Goal: Complete application form

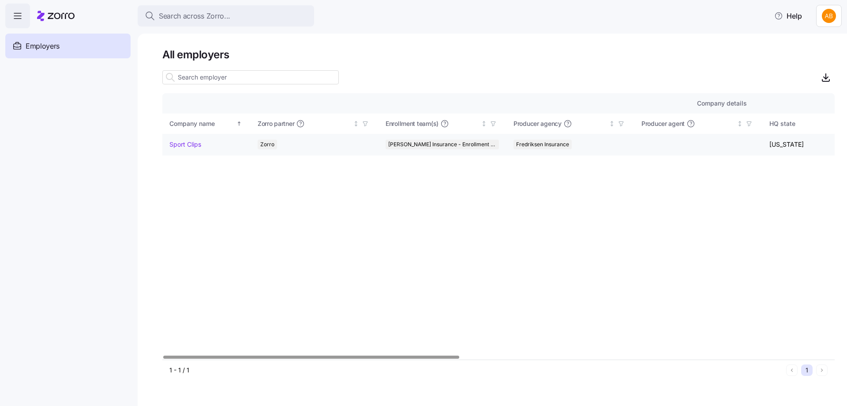
click at [180, 143] on link "Sport Clips" at bounding box center [185, 144] width 32 height 9
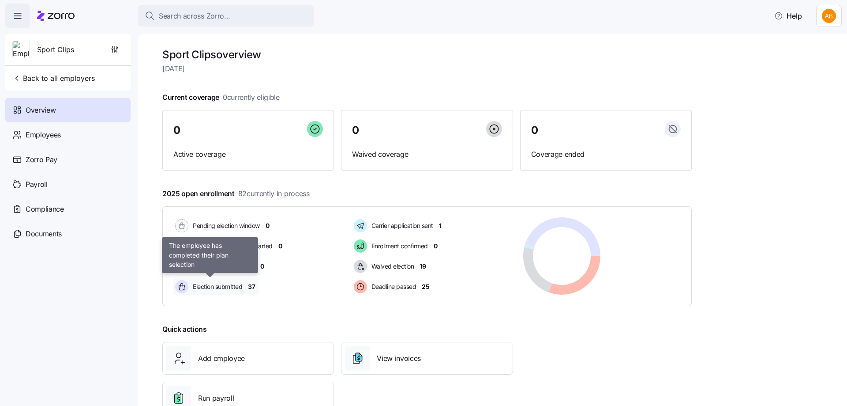
click at [228, 287] on span "Election submitted" at bounding box center [216, 286] width 52 height 9
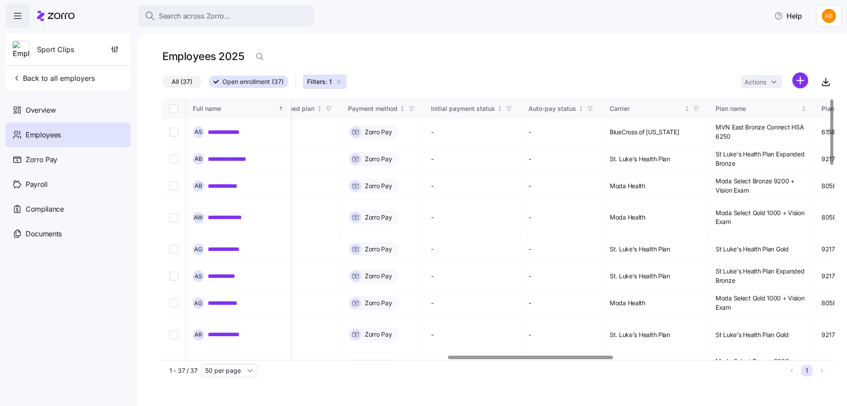
scroll to position [0, 1222]
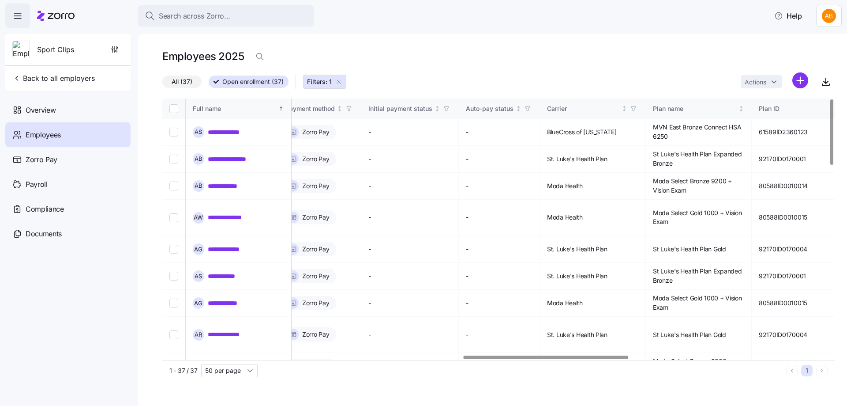
click at [615, 358] on div at bounding box center [546, 356] width 165 height 3
click at [620, 111] on div "Carrier" at bounding box center [583, 109] width 72 height 10
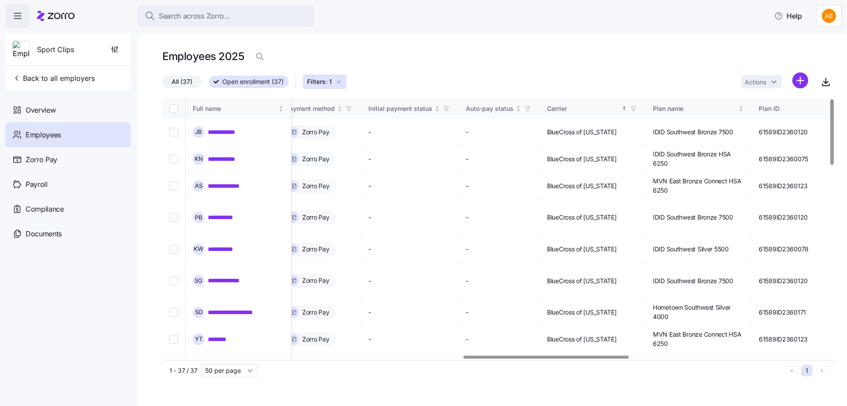
click at [637, 111] on icon "button" at bounding box center [634, 108] width 6 height 6
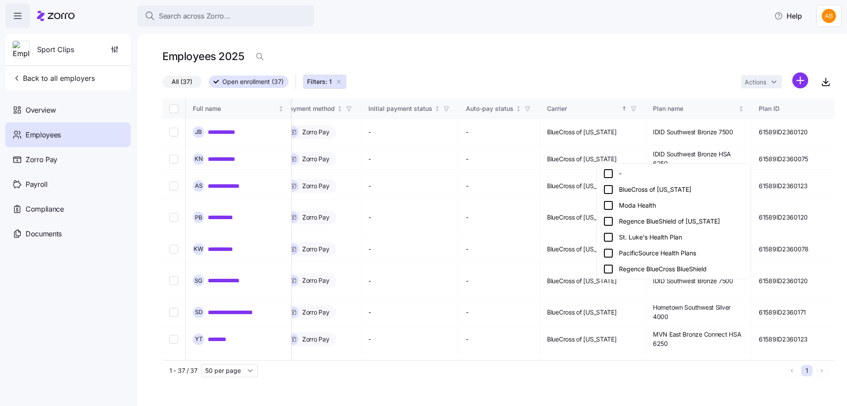
click at [609, 234] on icon at bounding box center [608, 237] width 11 height 11
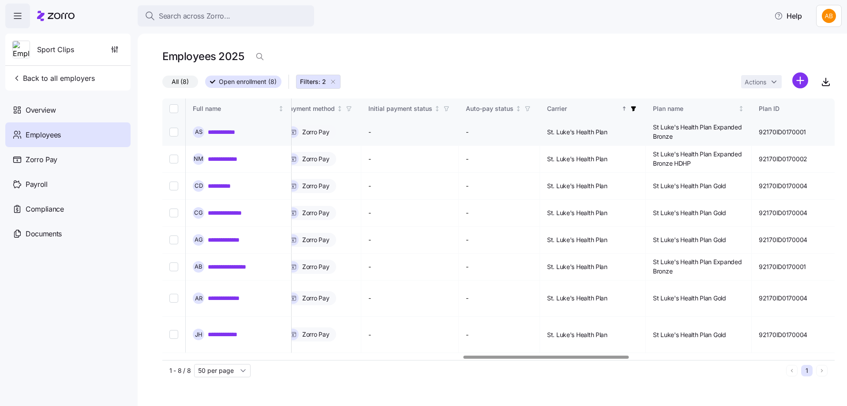
click at [231, 134] on link "**********" at bounding box center [226, 132] width 36 height 9
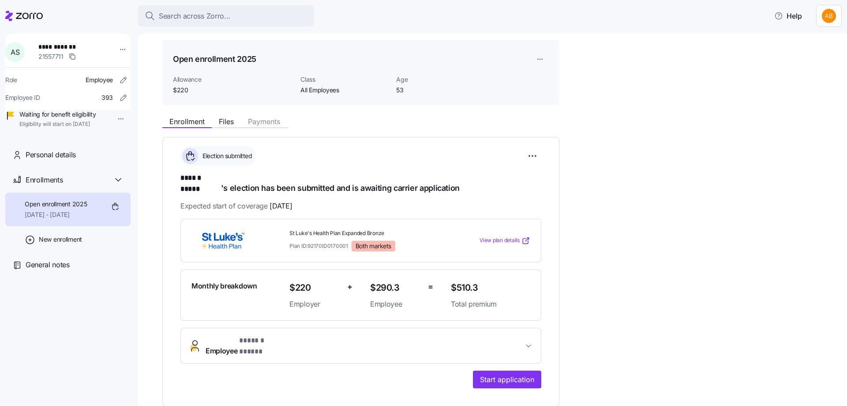
scroll to position [44, 0]
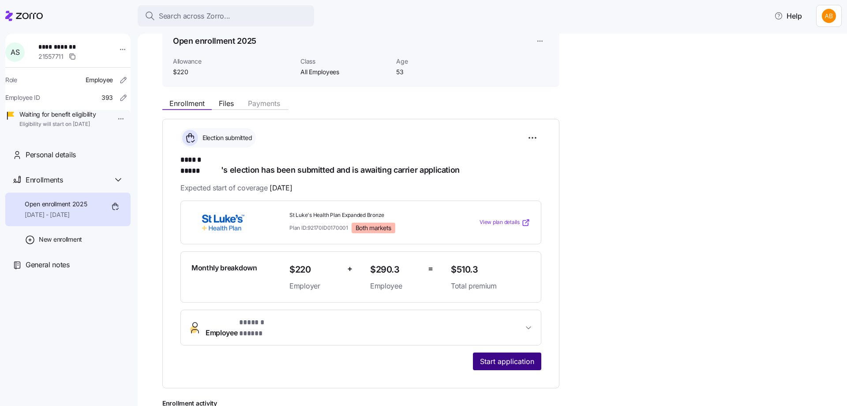
click at [513, 356] on span "Start application" at bounding box center [507, 361] width 54 height 11
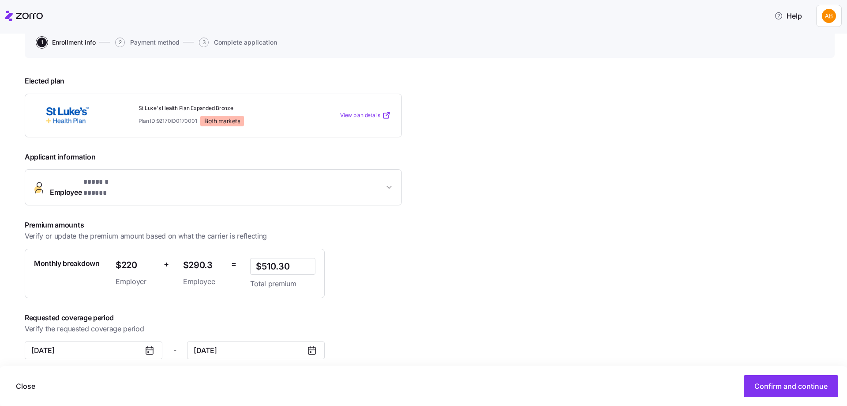
scroll to position [90, 0]
